Goal: Task Accomplishment & Management: Use online tool/utility

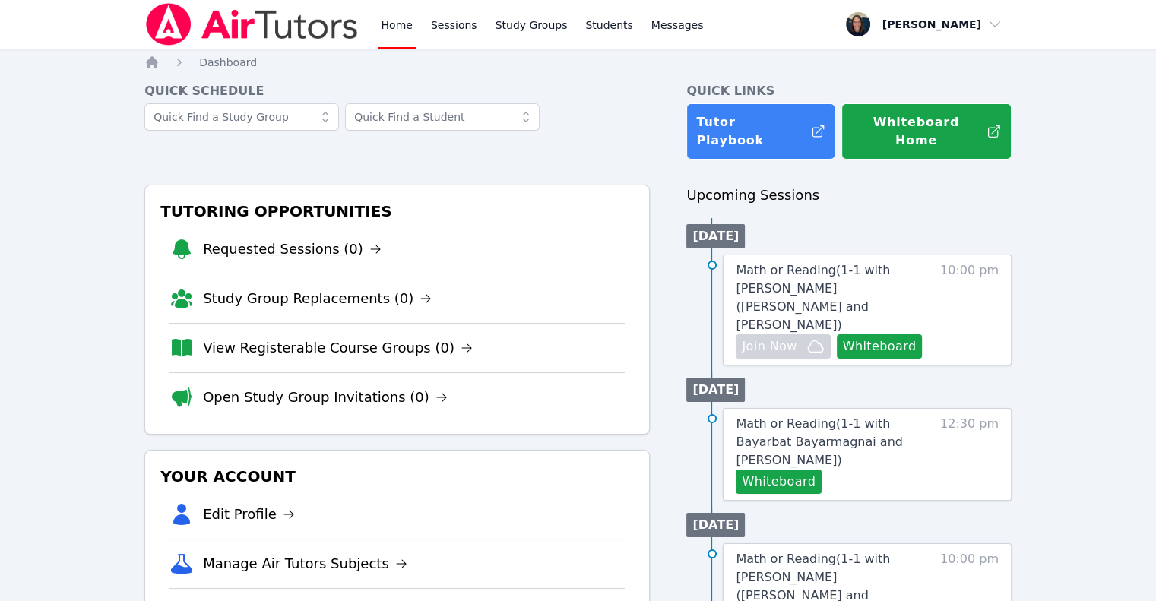
click at [264, 239] on link "Requested Sessions (0)" at bounding box center [292, 249] width 179 height 21
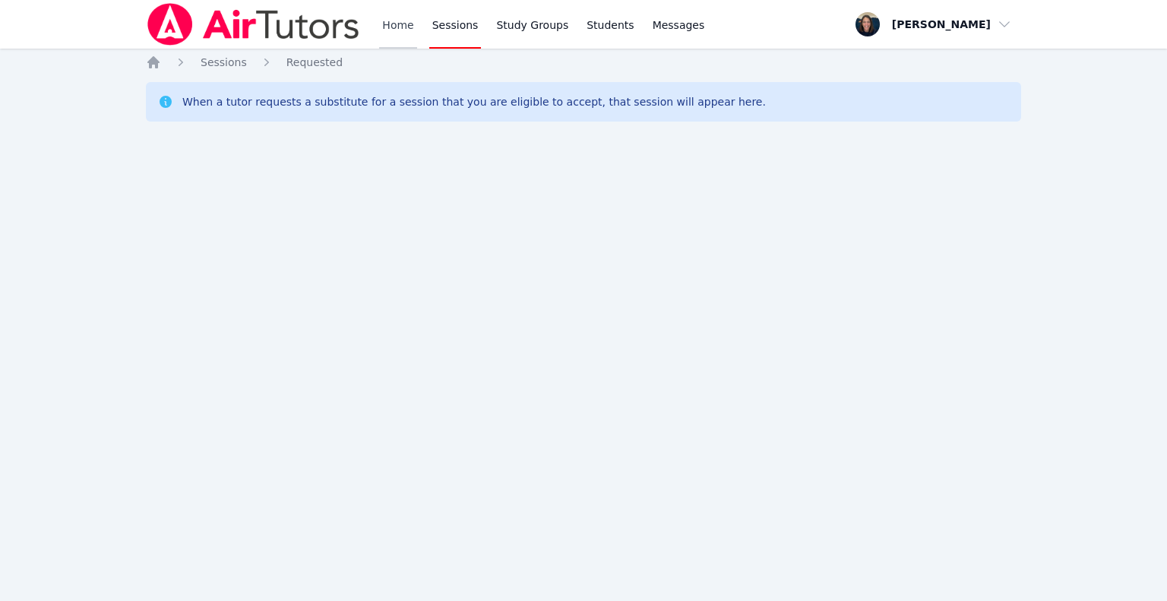
click at [395, 30] on link "Home" at bounding box center [397, 24] width 37 height 49
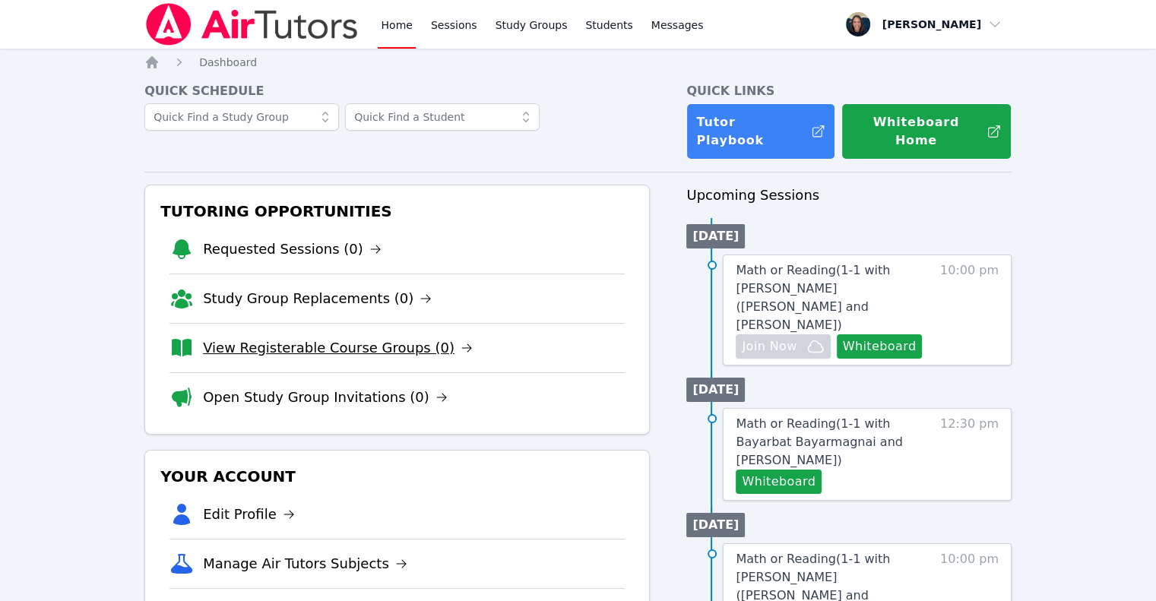
click at [298, 337] on link "View Registerable Course Groups (0)" at bounding box center [338, 347] width 270 height 21
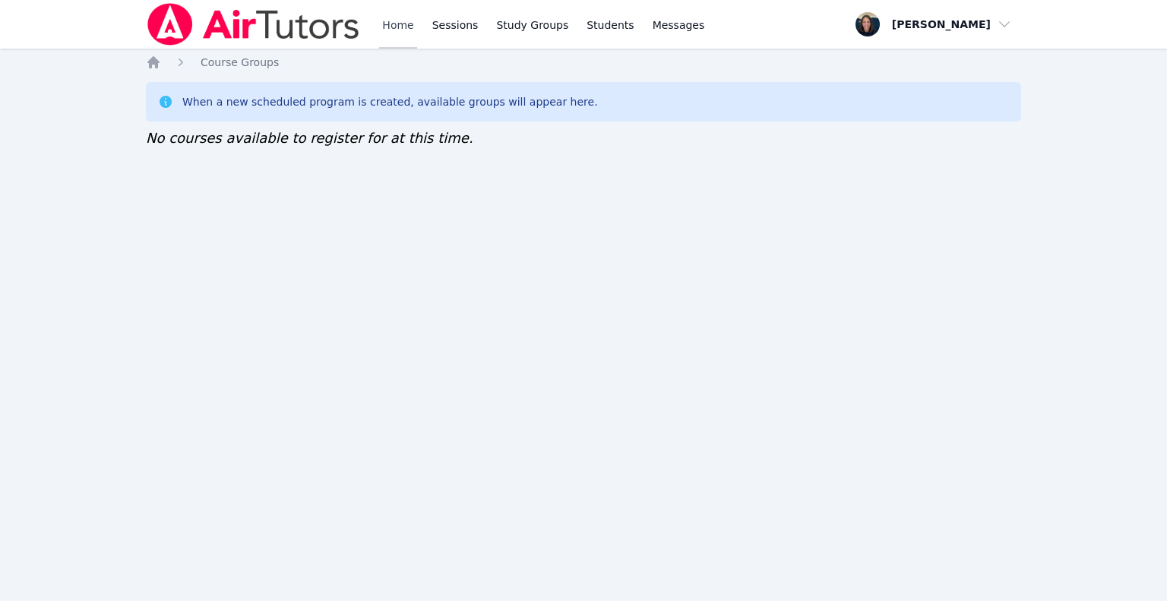
click at [401, 24] on link "Home" at bounding box center [397, 24] width 37 height 49
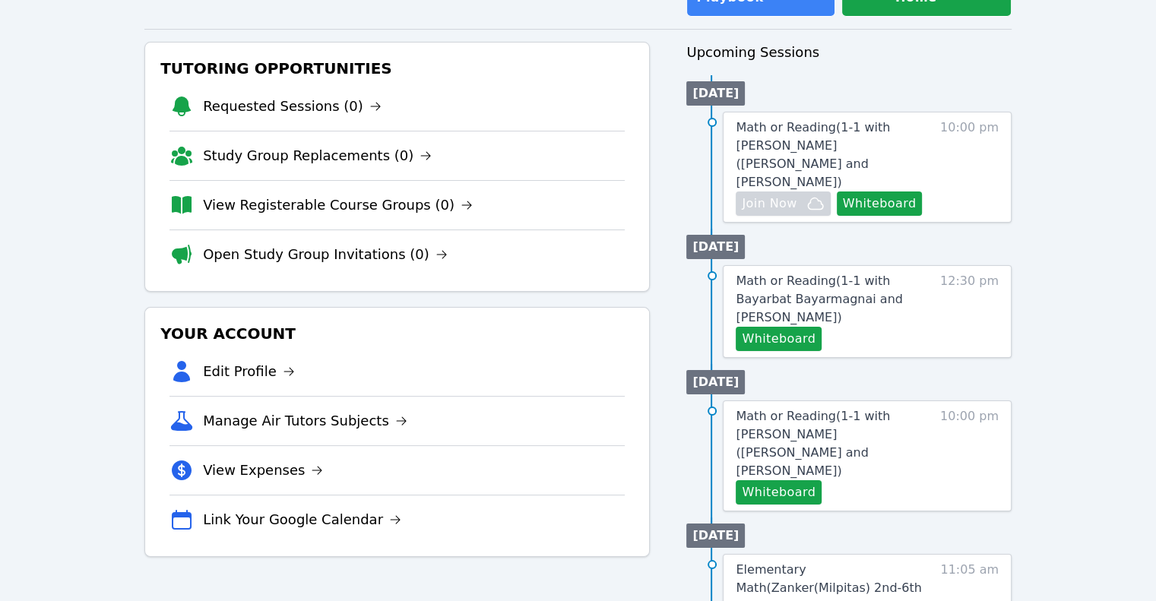
scroll to position [144, 0]
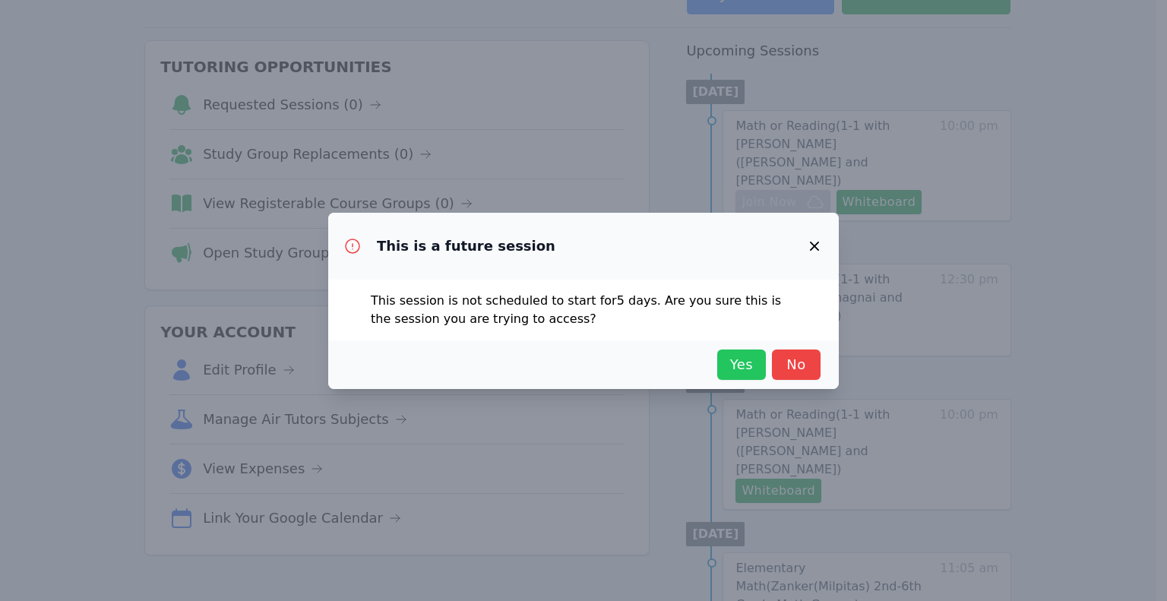
click at [735, 366] on span "Yes" at bounding box center [741, 364] width 33 height 21
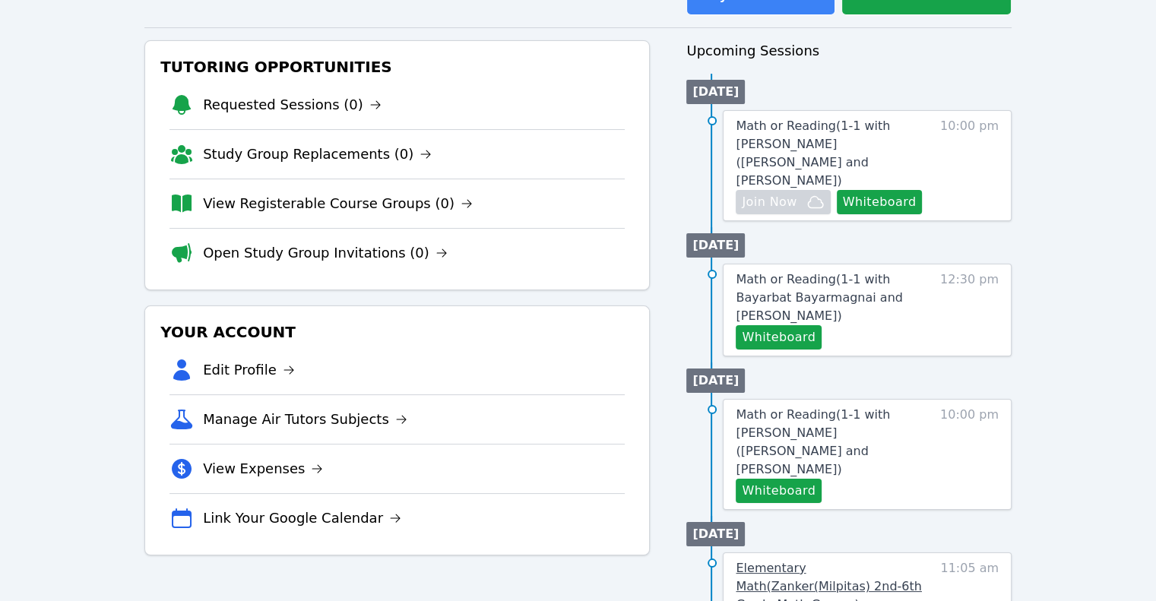
click at [830, 561] on span "Elementary Math ( Zanker(Milpitas) 2nd-6th Grade Math Groups )" at bounding box center [827, 586] width 185 height 51
